Goal: Transaction & Acquisition: Purchase product/service

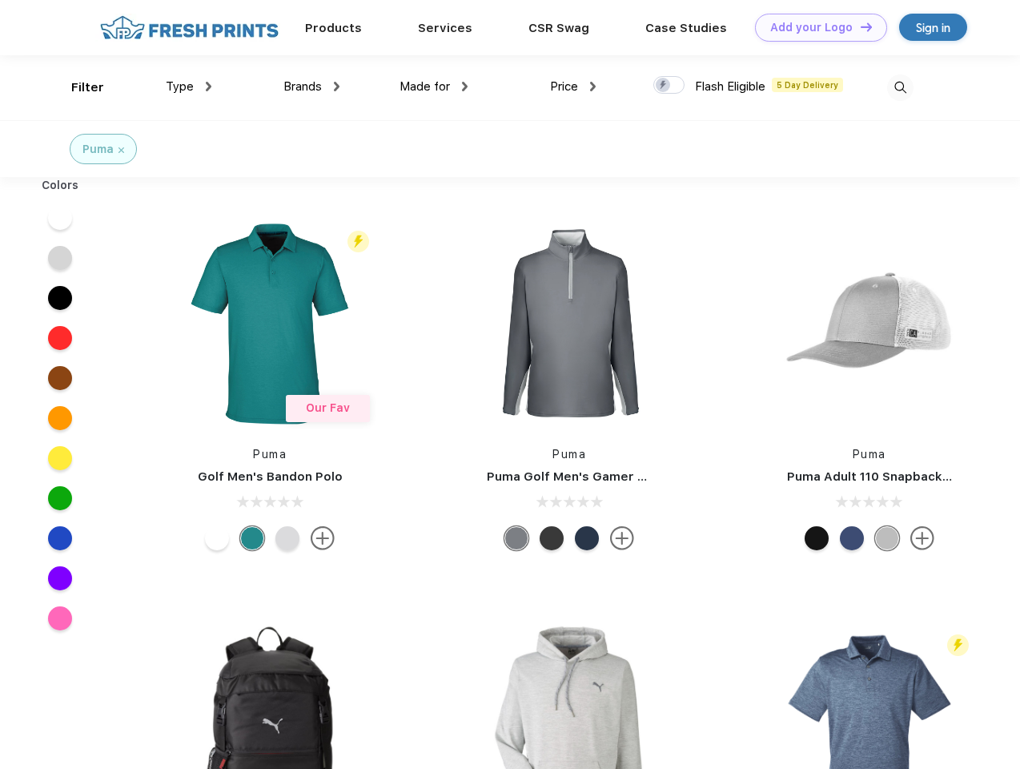
click at [815, 27] on link "Add your Logo Design Tool" at bounding box center [821, 28] width 132 height 28
click at [0, 0] on div "Design Tool" at bounding box center [0, 0] width 0 height 0
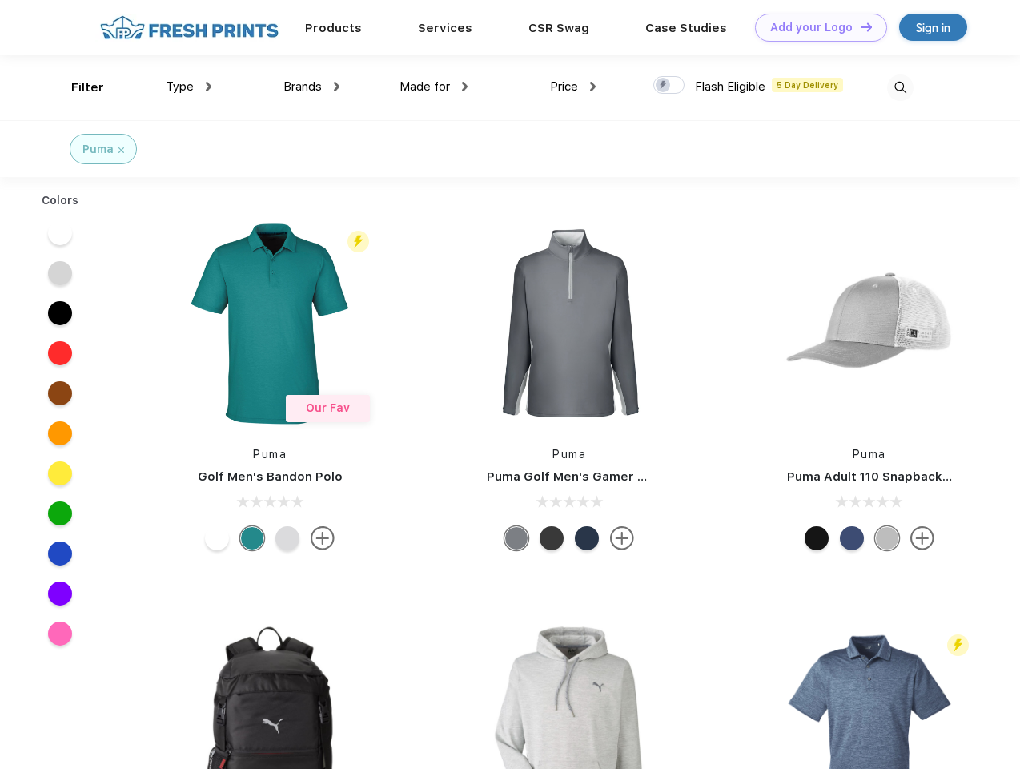
click at [859, 26] on link "Add your Logo Design Tool" at bounding box center [821, 28] width 132 height 28
click at [77, 87] on div "Filter" at bounding box center [87, 87] width 33 height 18
click at [189, 86] on span "Type" at bounding box center [180, 86] width 28 height 14
click at [312, 86] on span "Brands" at bounding box center [303, 86] width 38 height 14
click at [434, 86] on span "Made for" at bounding box center [425, 86] width 50 height 14
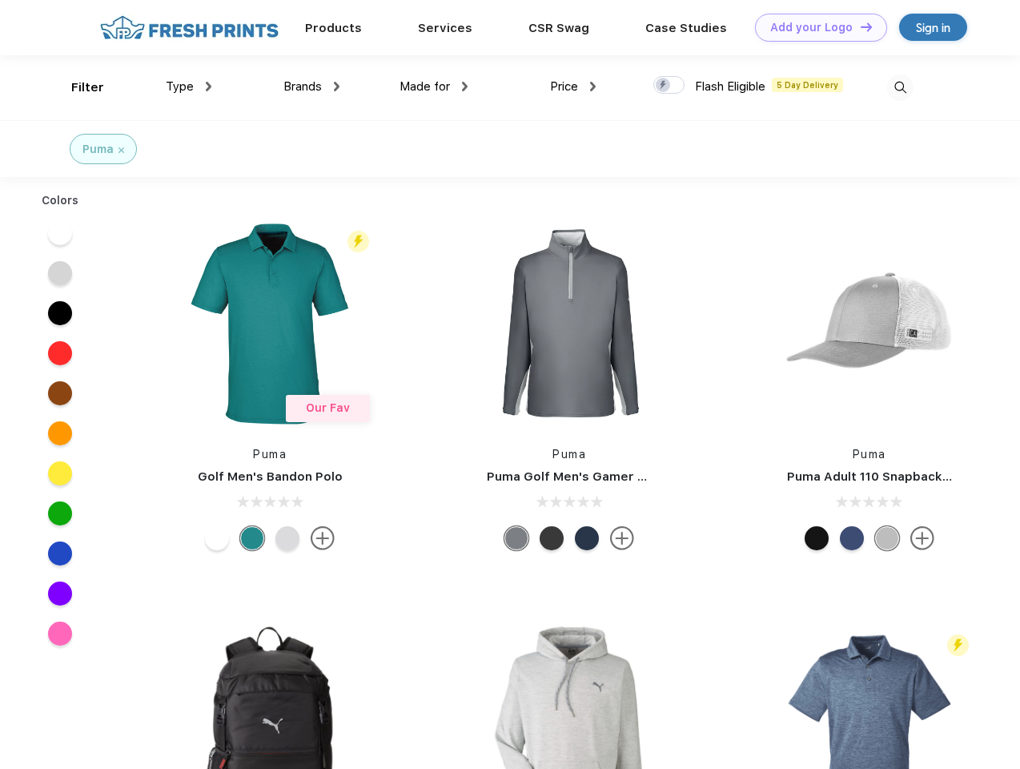
click at [573, 86] on span "Price" at bounding box center [564, 86] width 28 height 14
click at [670, 86] on div at bounding box center [669, 85] width 31 height 18
click at [664, 86] on input "checkbox" at bounding box center [659, 80] width 10 height 10
click at [900, 87] on img at bounding box center [900, 87] width 26 height 26
